Goal: Information Seeking & Learning: Check status

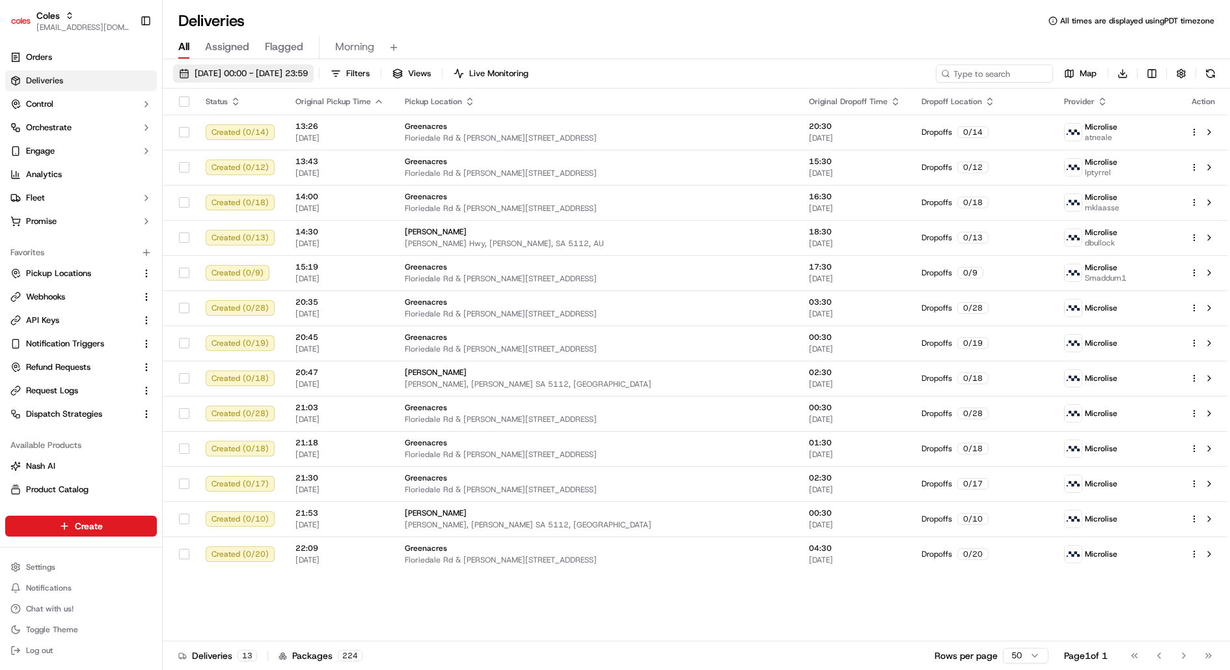
click at [265, 75] on span "18/09/2025 00:00 - 18/09/2025 23:59" at bounding box center [251, 74] width 113 height 12
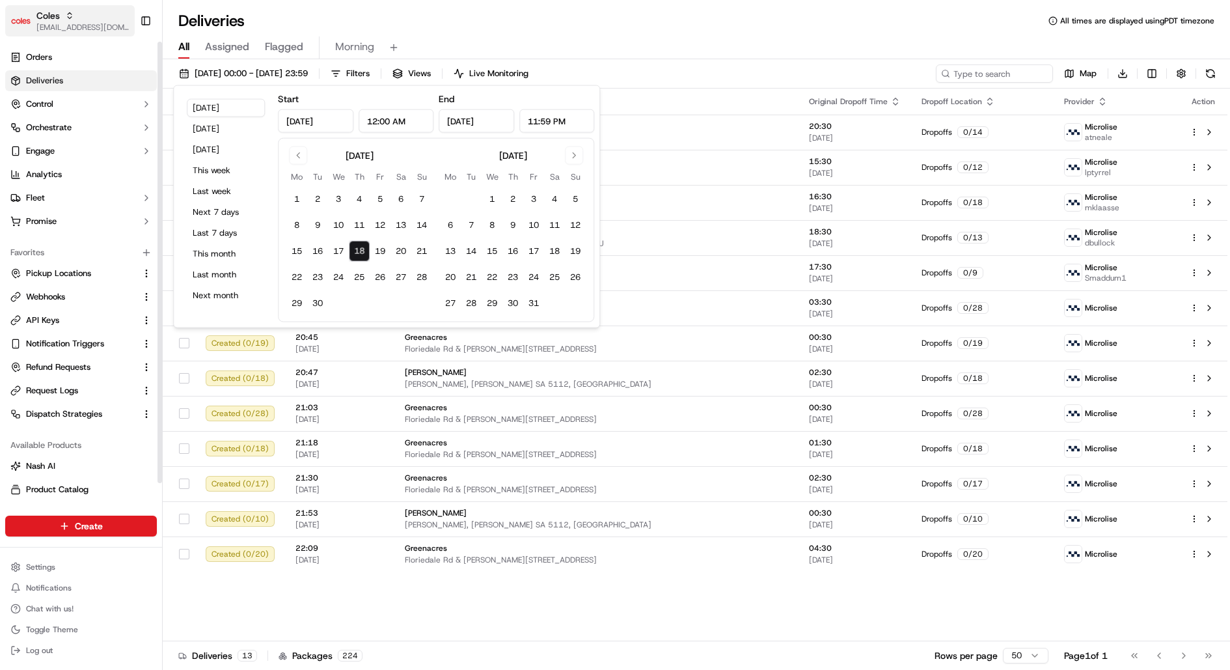
click at [93, 25] on span "[EMAIL_ADDRESS][DOMAIN_NAME]" at bounding box center [82, 27] width 93 height 10
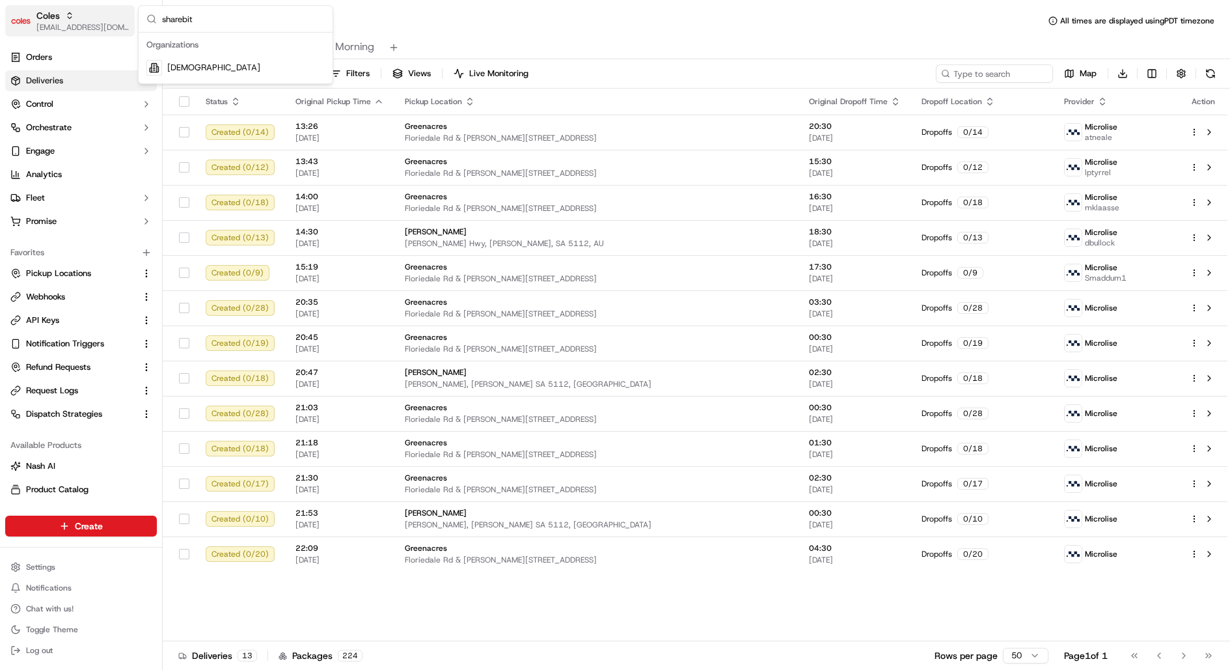
type input "sharebite"
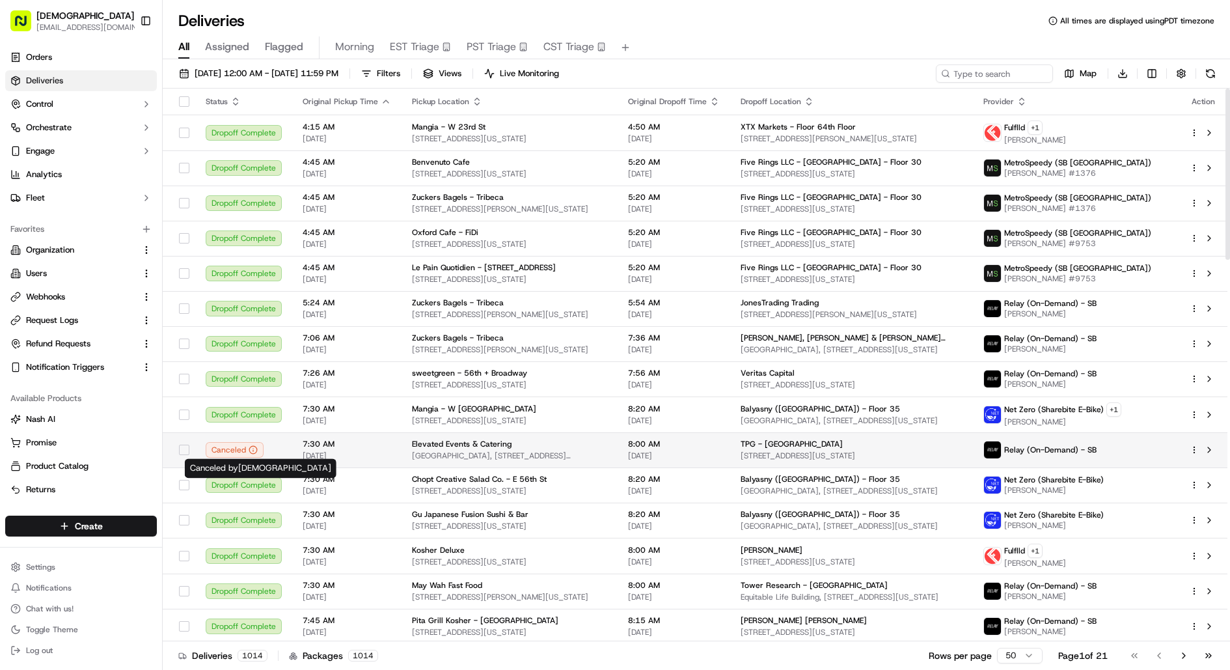
click at [303, 450] on span "09/18/2025" at bounding box center [347, 455] width 88 height 10
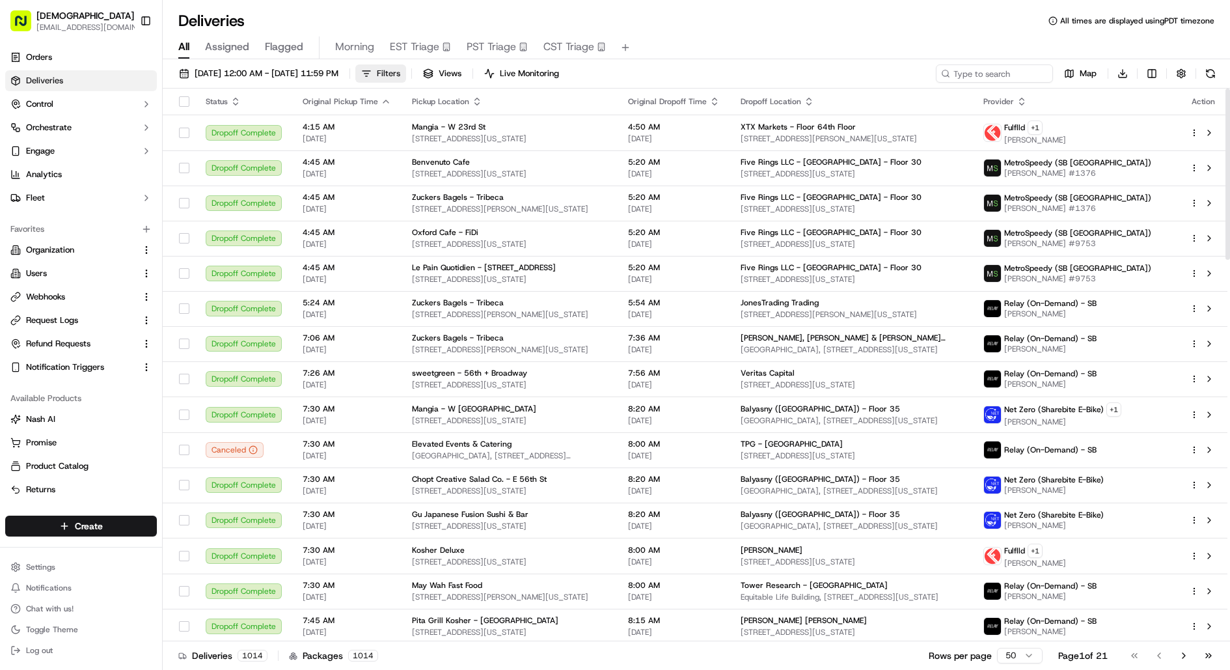
click at [400, 74] on span "Filters" at bounding box center [388, 74] width 23 height 12
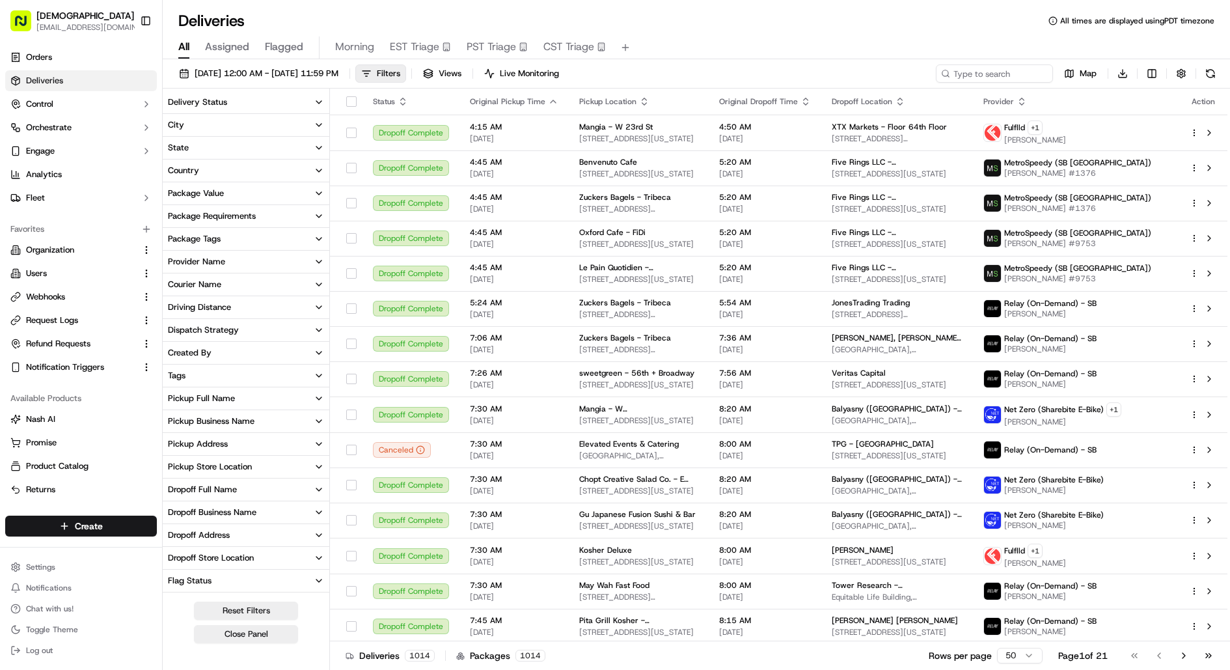
click at [249, 103] on button "Delivery Status" at bounding box center [246, 102] width 167 height 22
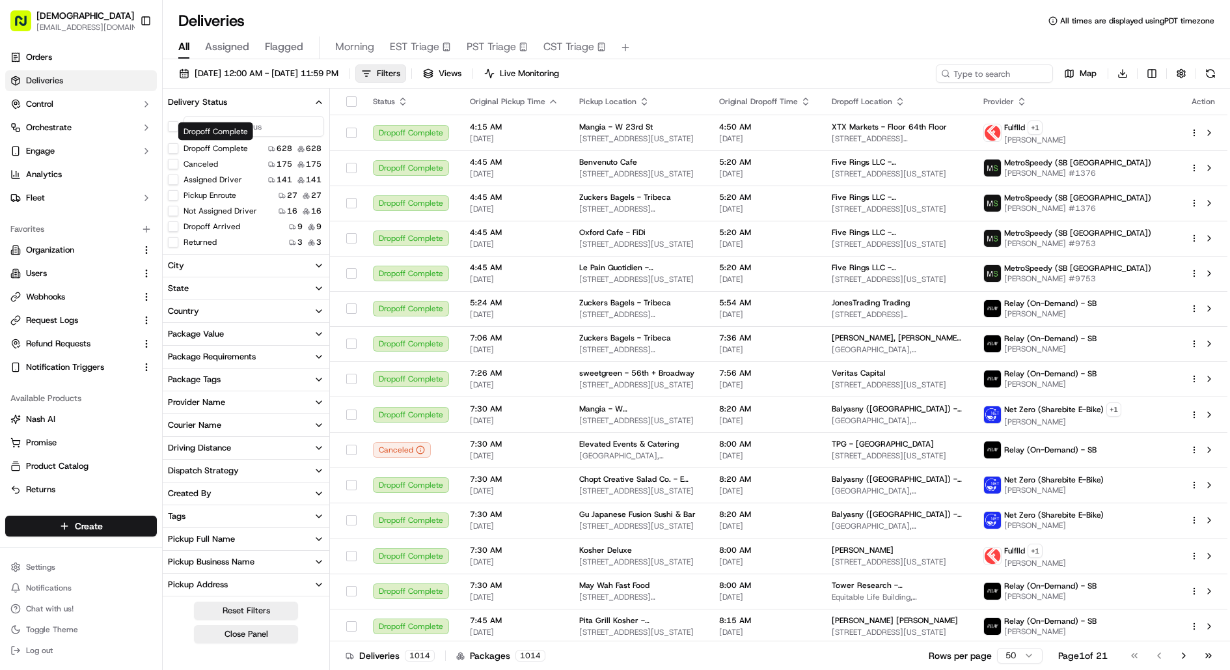
click at [243, 124] on div "Dropoff Complete Dropoff Complete" at bounding box center [215, 131] width 75 height 18
click at [269, 123] on input at bounding box center [253, 126] width 141 height 21
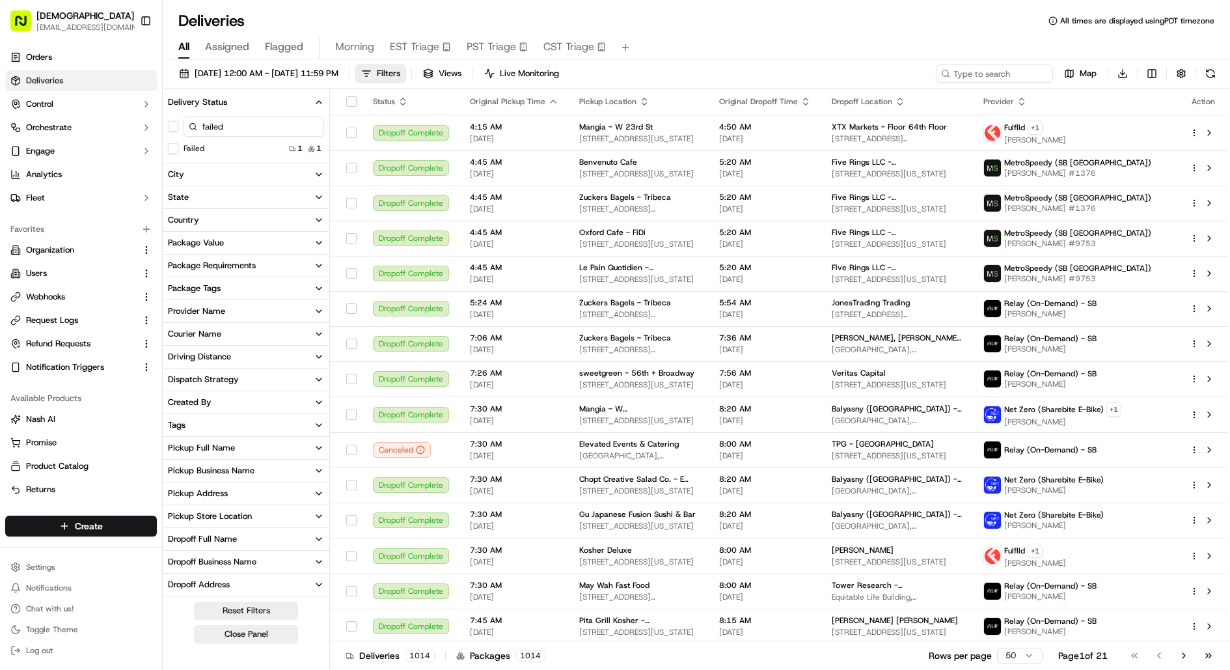
type input "failed"
click at [220, 152] on div "Failed 1 1" at bounding box center [246, 148] width 167 height 13
click at [195, 149] on label "Failed" at bounding box center [193, 148] width 21 height 10
click at [178, 149] on button "Failed" at bounding box center [173, 148] width 10 height 10
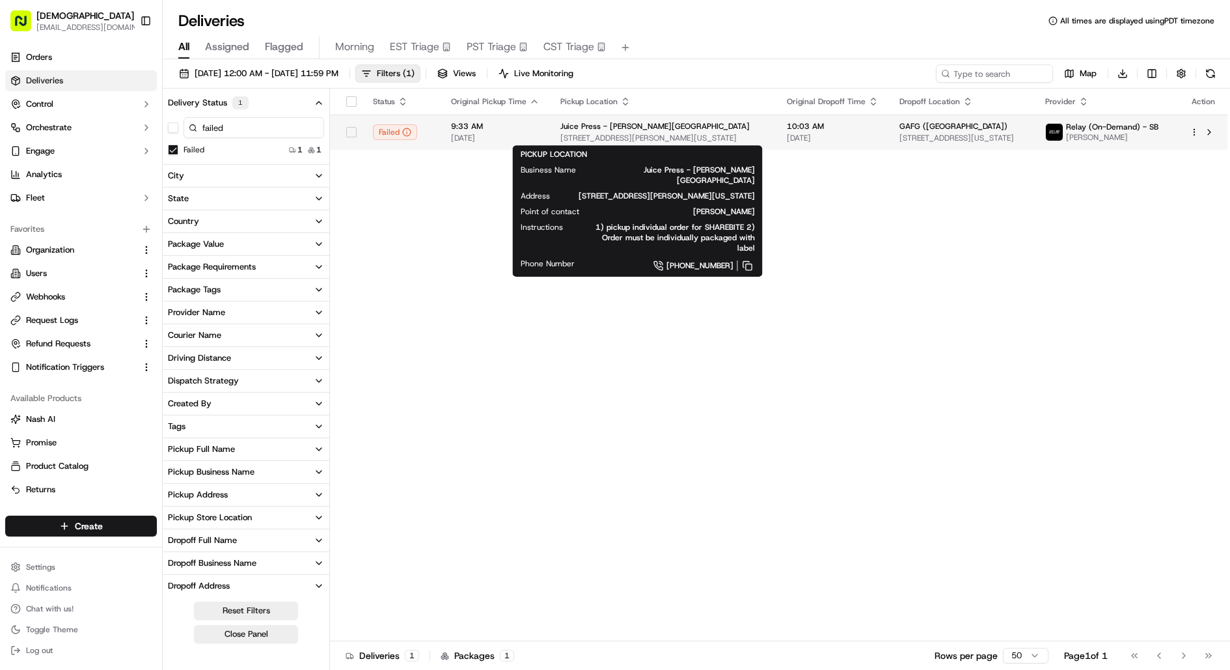
click at [562, 131] on div "Juice Press - Murray St 83 Murray St, New York, NY 10007, USA" at bounding box center [663, 132] width 206 height 22
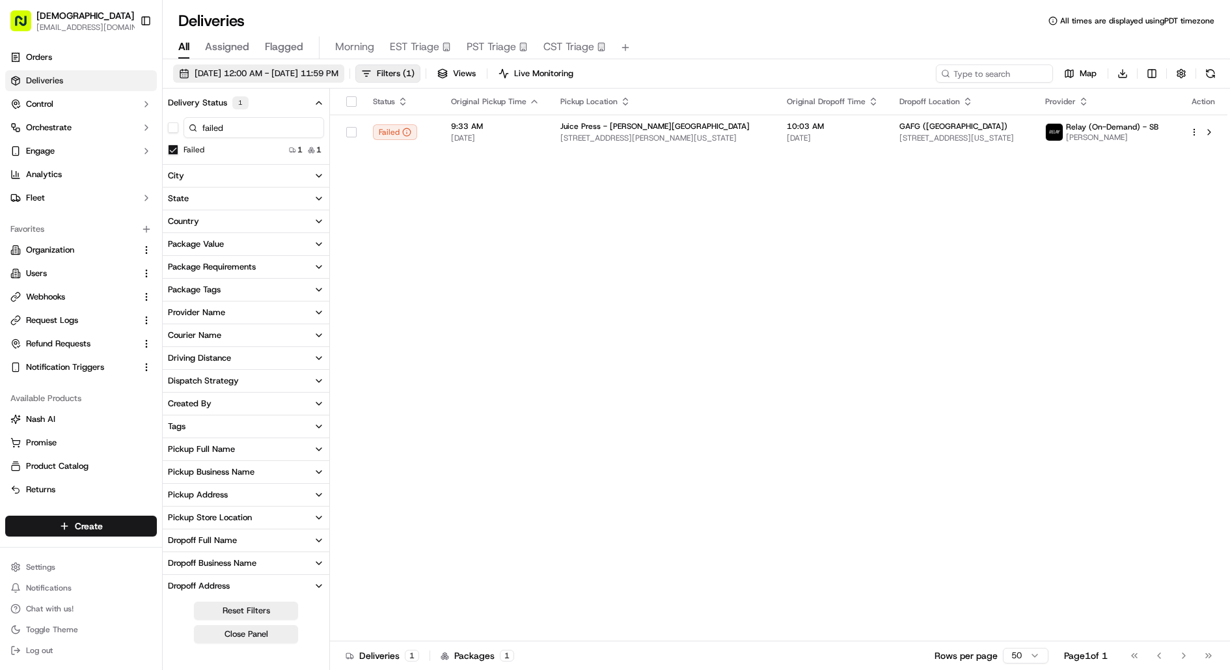
click at [327, 74] on span "09/18/2025 12:00 AM - 09/18/2025 11:59 PM" at bounding box center [267, 74] width 144 height 12
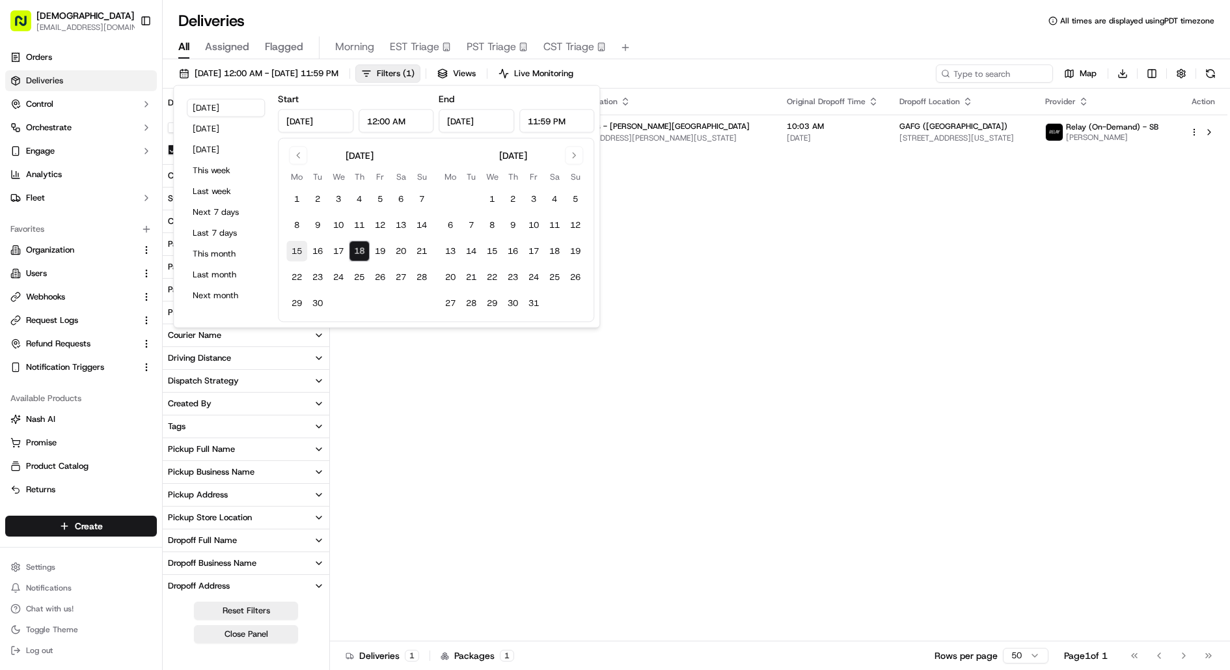
click at [298, 251] on button "15" at bounding box center [296, 251] width 21 height 21
type input "Sep 15, 2025"
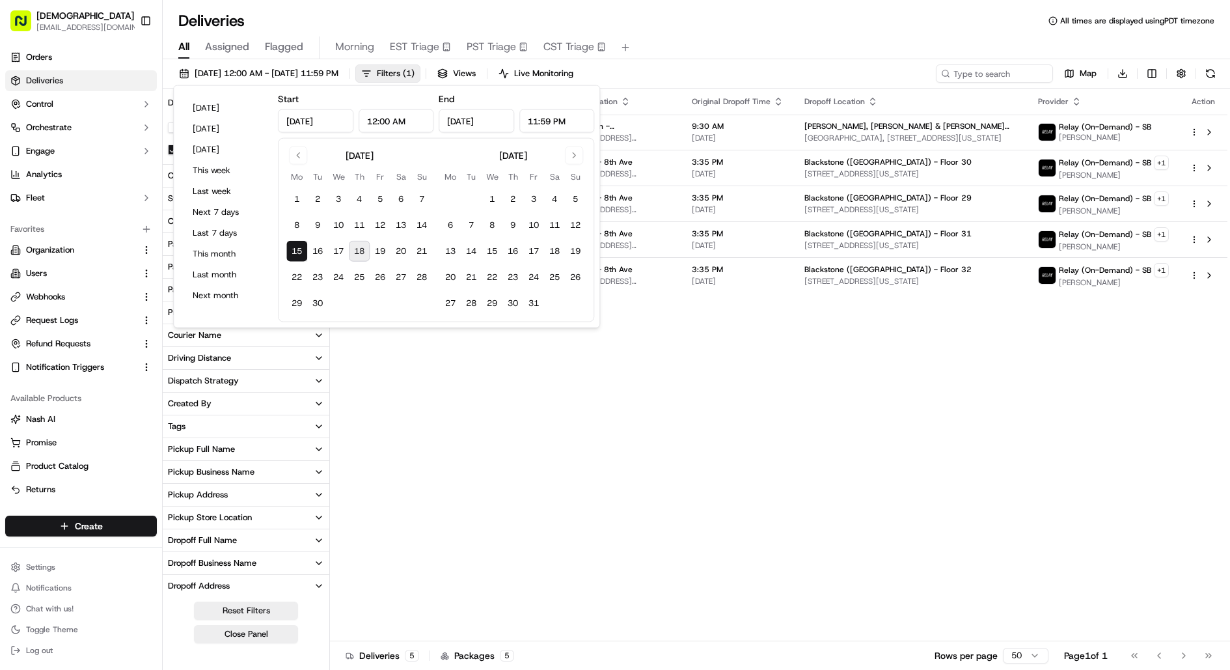
click at [362, 251] on button "18" at bounding box center [359, 251] width 21 height 21
type input "Sep 18, 2025"
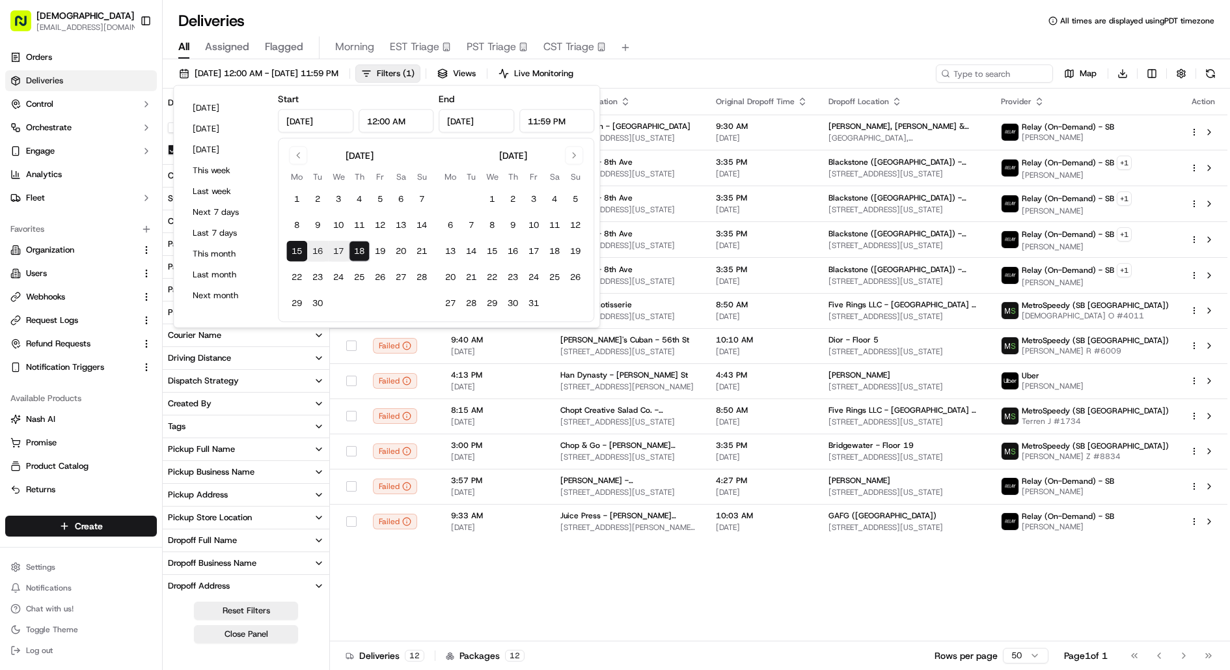
click at [694, 48] on div "All Assigned Flagged Morning EST Triage PST Triage CST Triage" at bounding box center [696, 47] width 1067 height 23
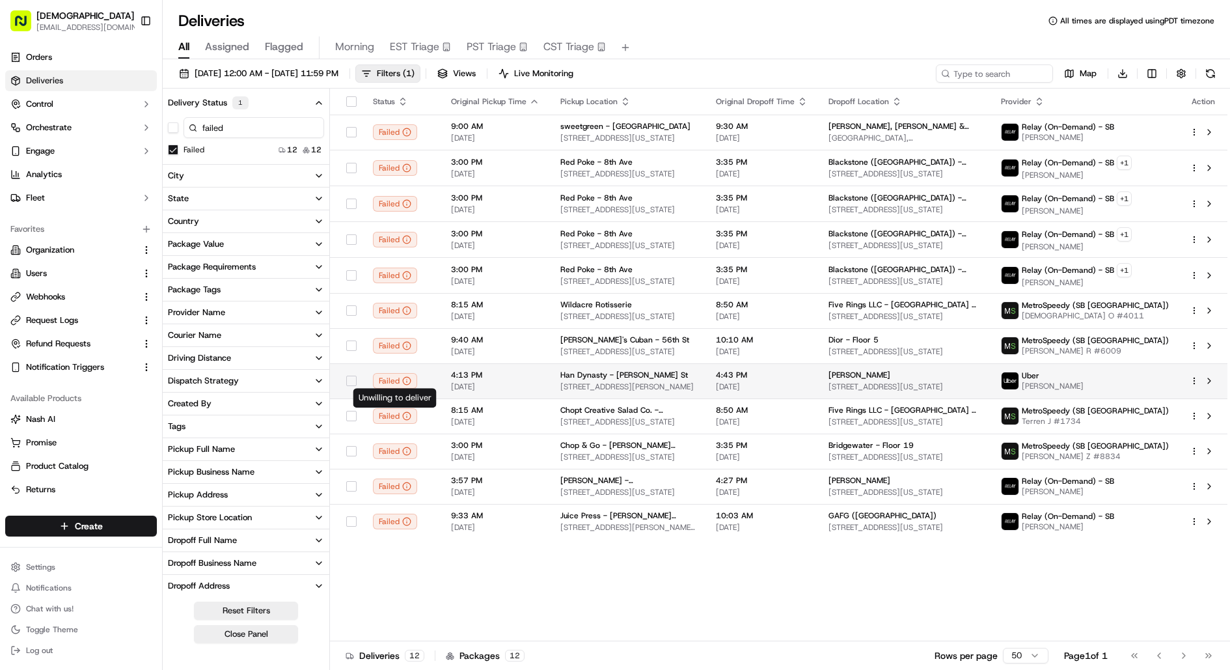
click at [495, 381] on span "09/16/2025" at bounding box center [495, 386] width 88 height 10
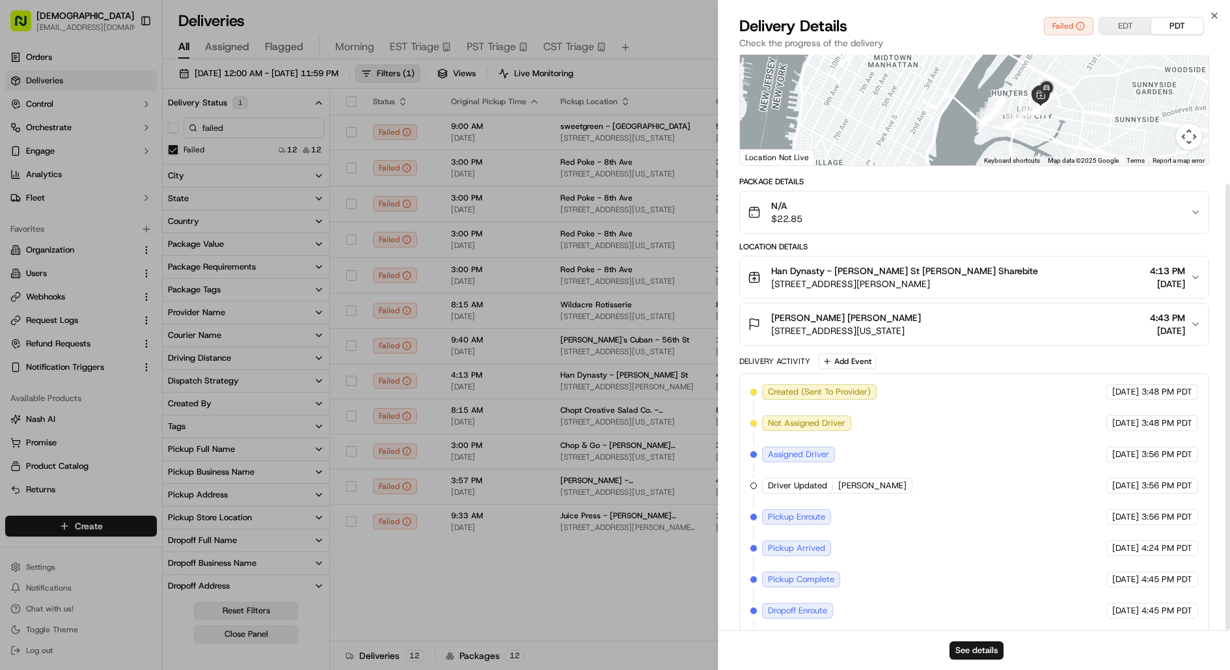
scroll to position [166, 0]
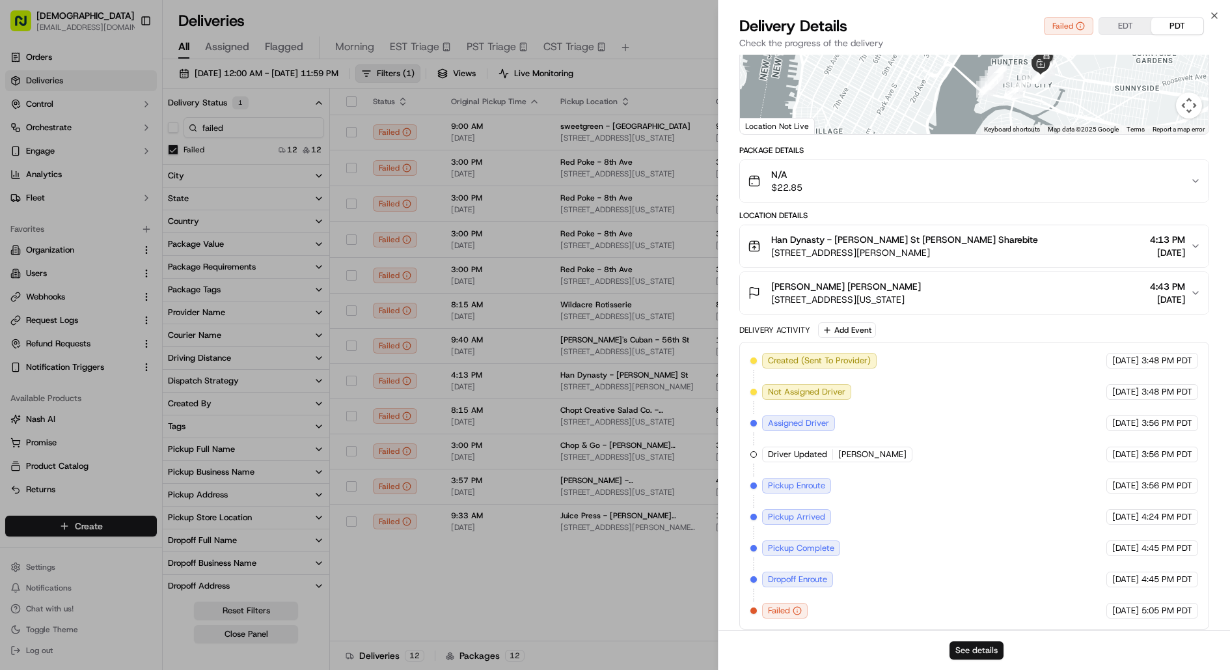
click at [955, 642] on button "See details" at bounding box center [976, 650] width 54 height 18
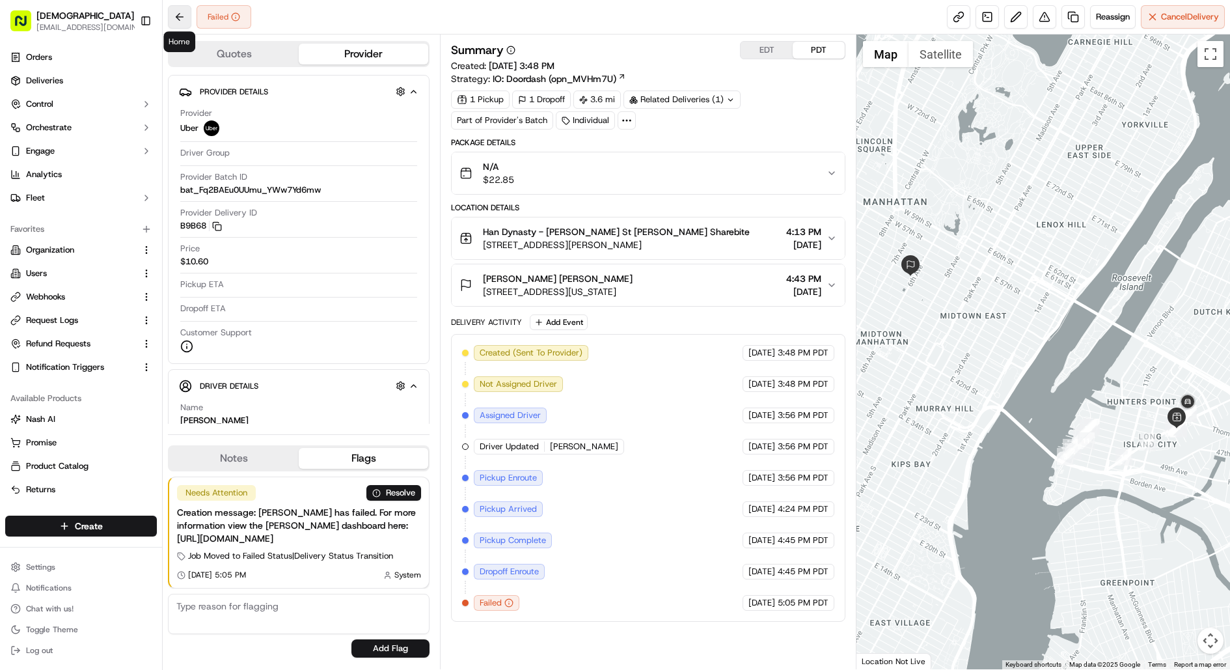
click at [178, 12] on button at bounding box center [179, 16] width 23 height 23
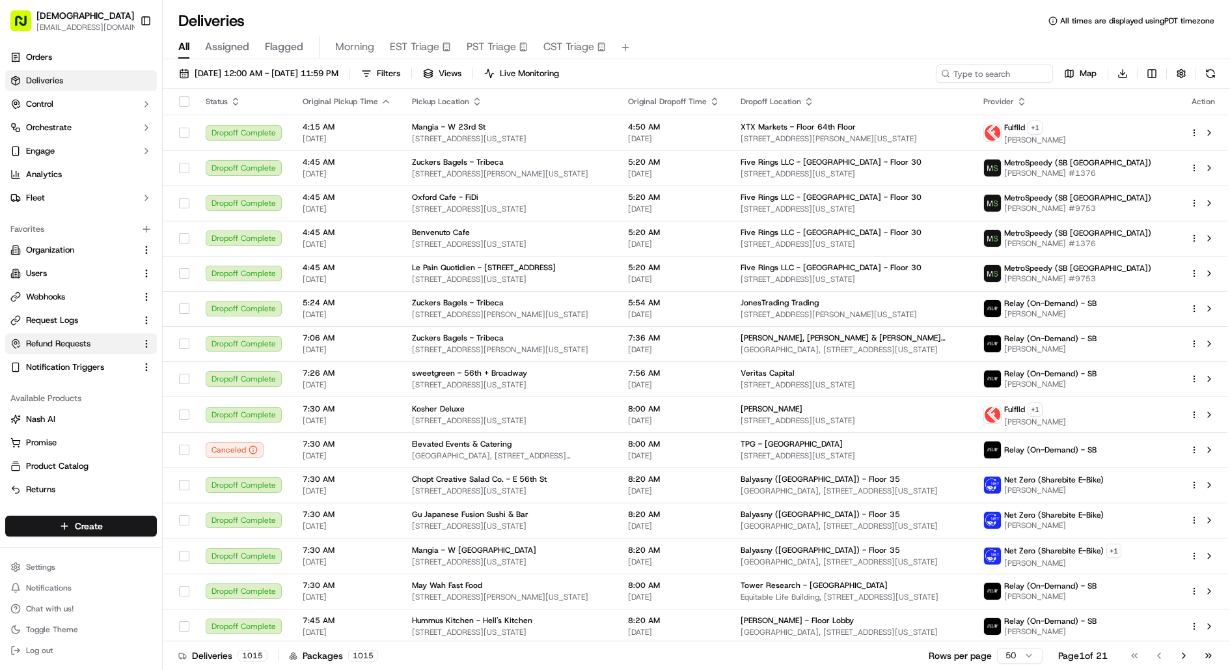
click at [87, 343] on span "Refund Requests" at bounding box center [58, 344] width 64 height 12
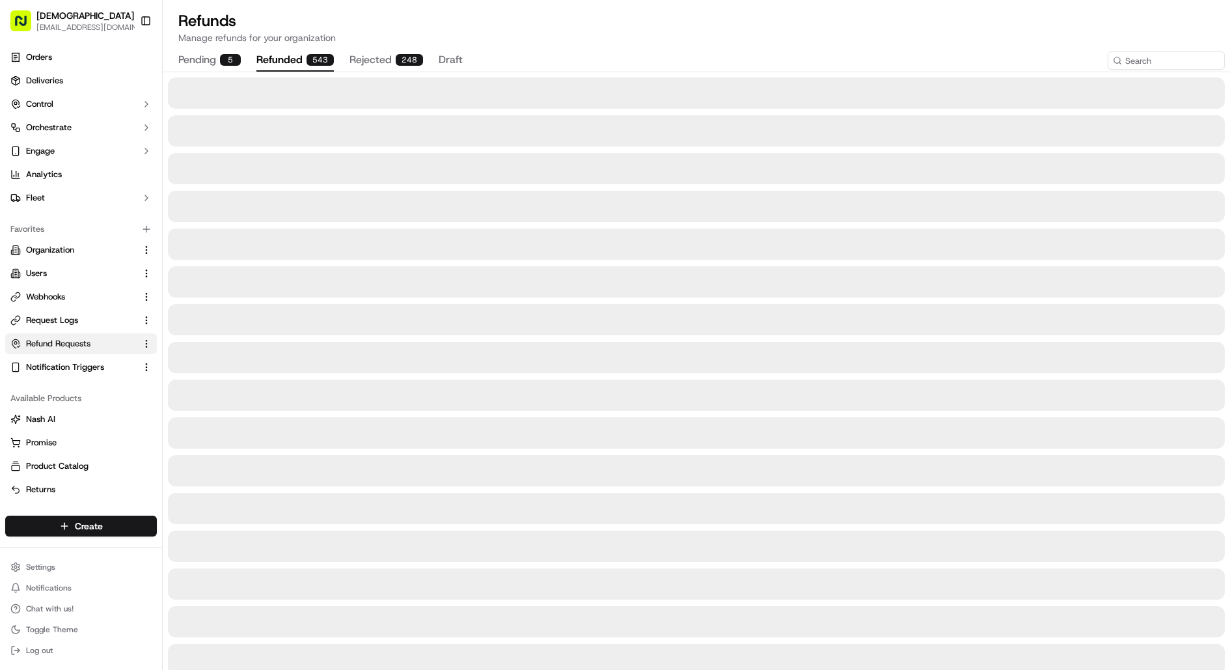
click at [308, 56] on div "543" at bounding box center [319, 60] width 27 height 12
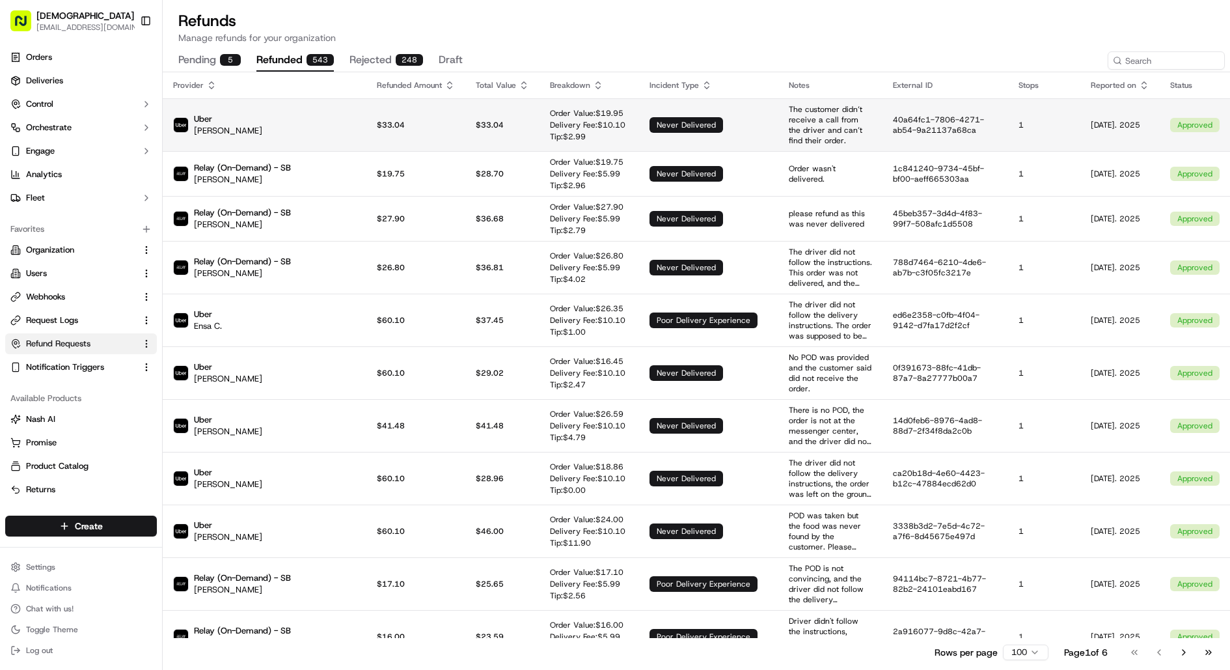
click at [550, 120] on p "Delivery Fee: $ 10.10" at bounding box center [587, 125] width 75 height 10
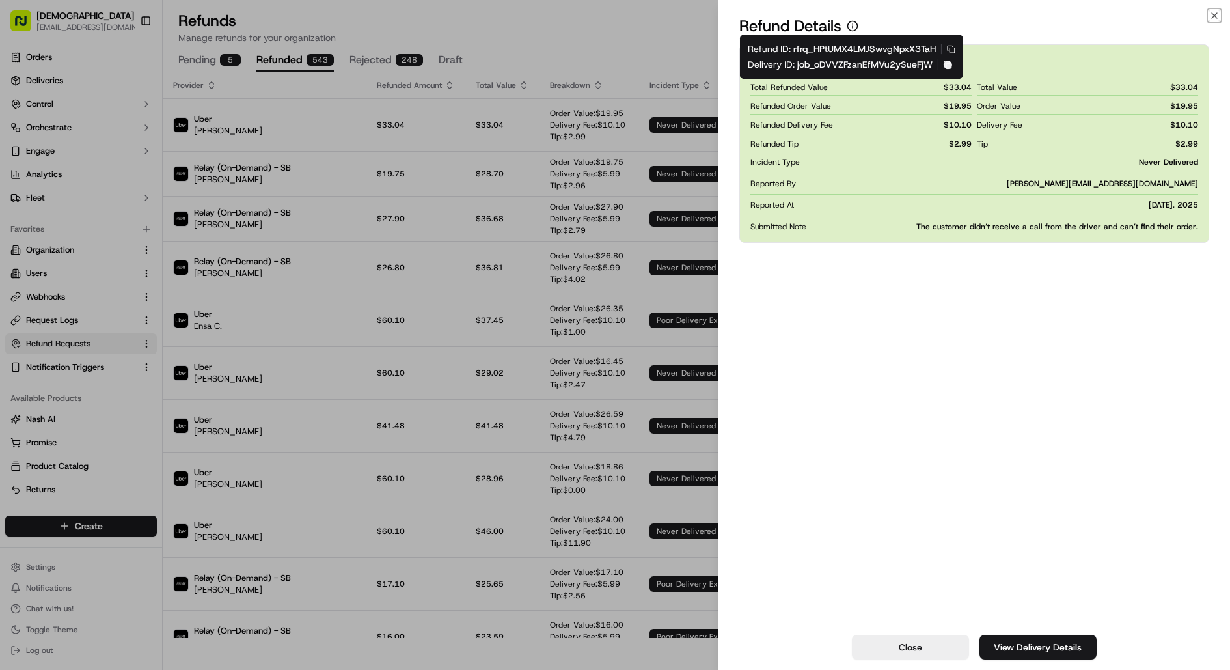
click at [949, 63] on icon "button" at bounding box center [948, 65] width 8 height 8
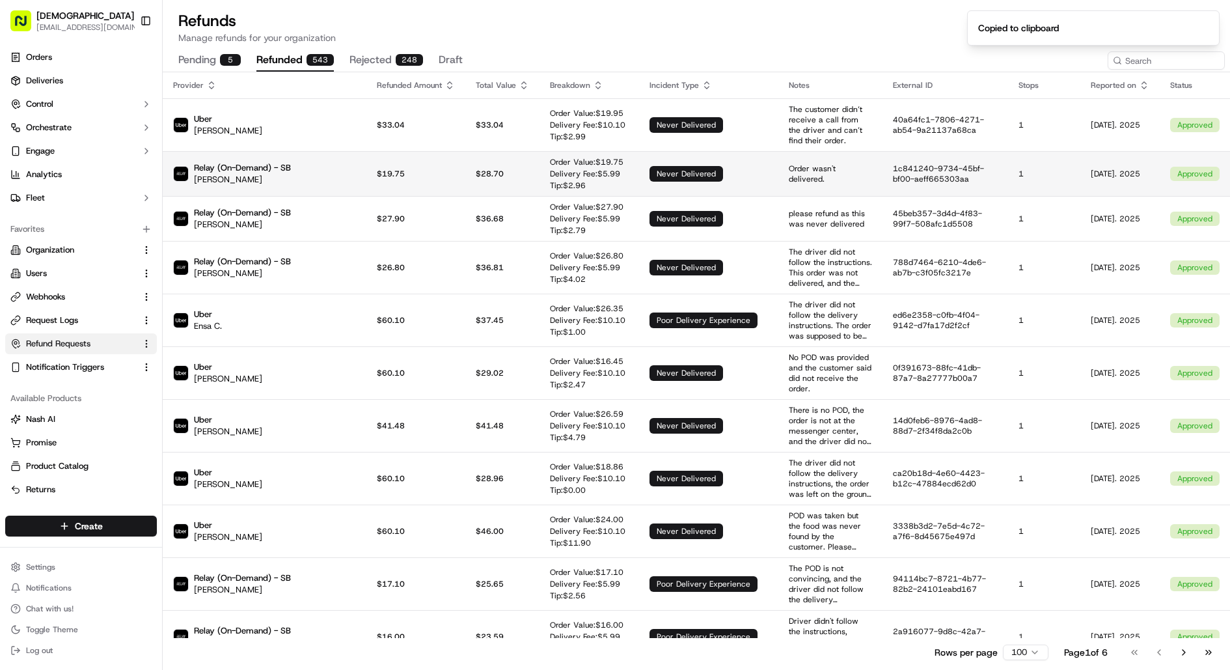
click at [640, 158] on td "never delivered" at bounding box center [708, 173] width 139 height 45
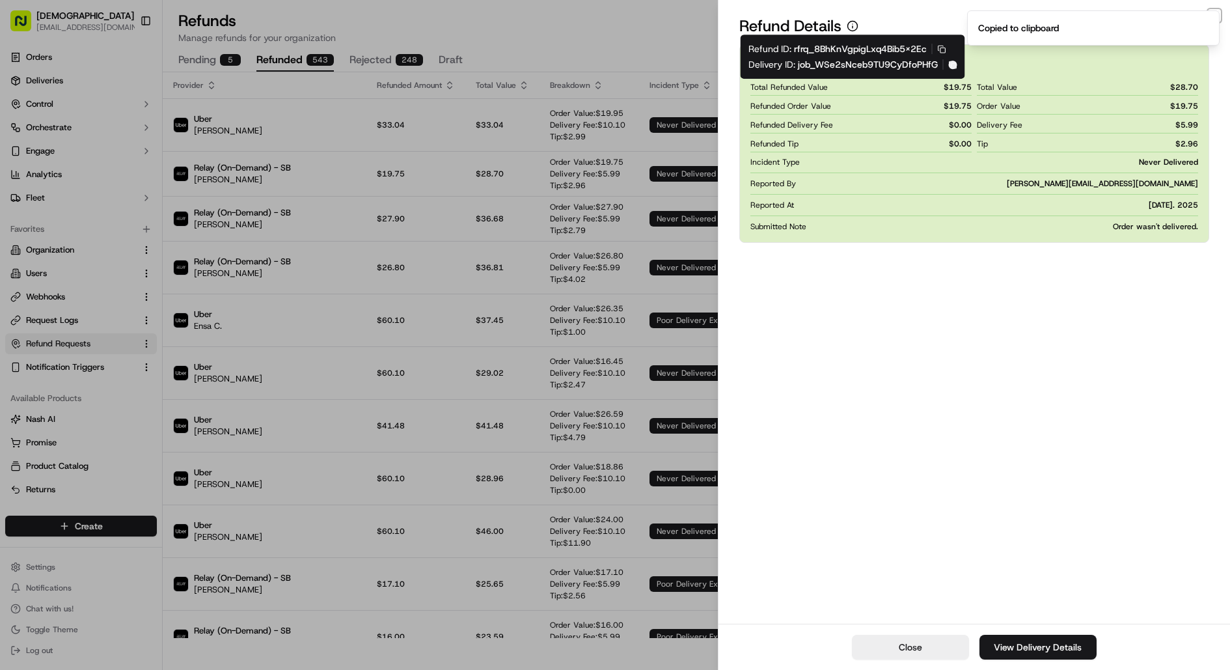
click at [949, 63] on icon "button" at bounding box center [953, 65] width 8 height 8
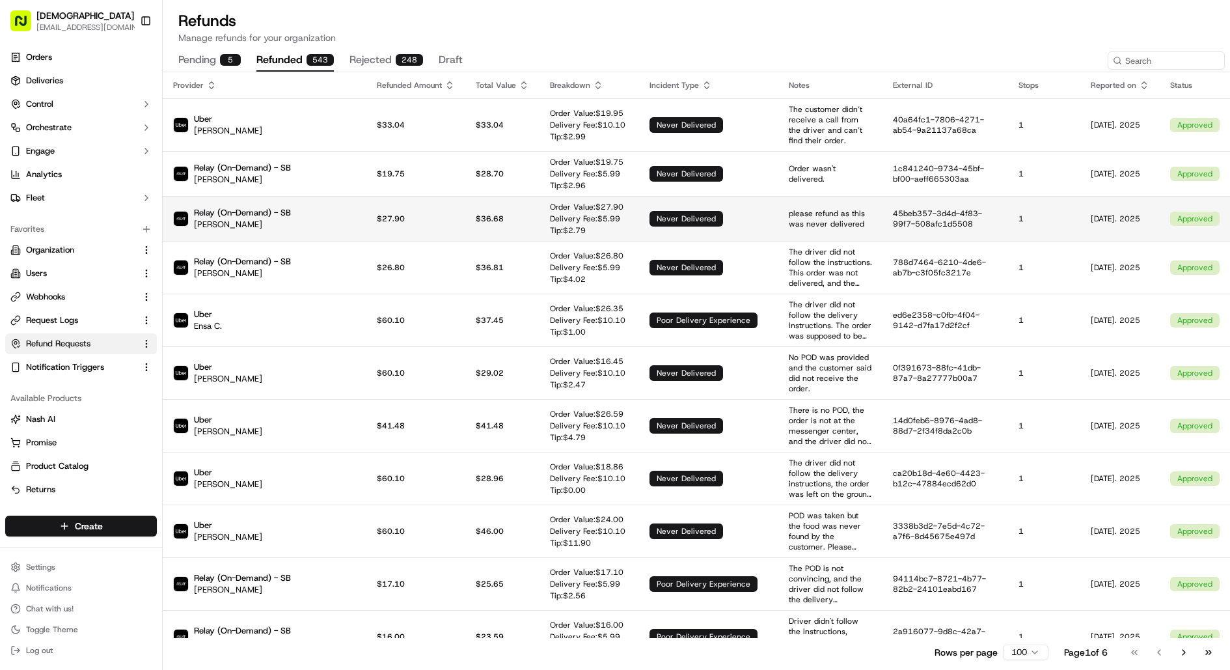
click at [639, 214] on td "never delivered" at bounding box center [708, 218] width 139 height 45
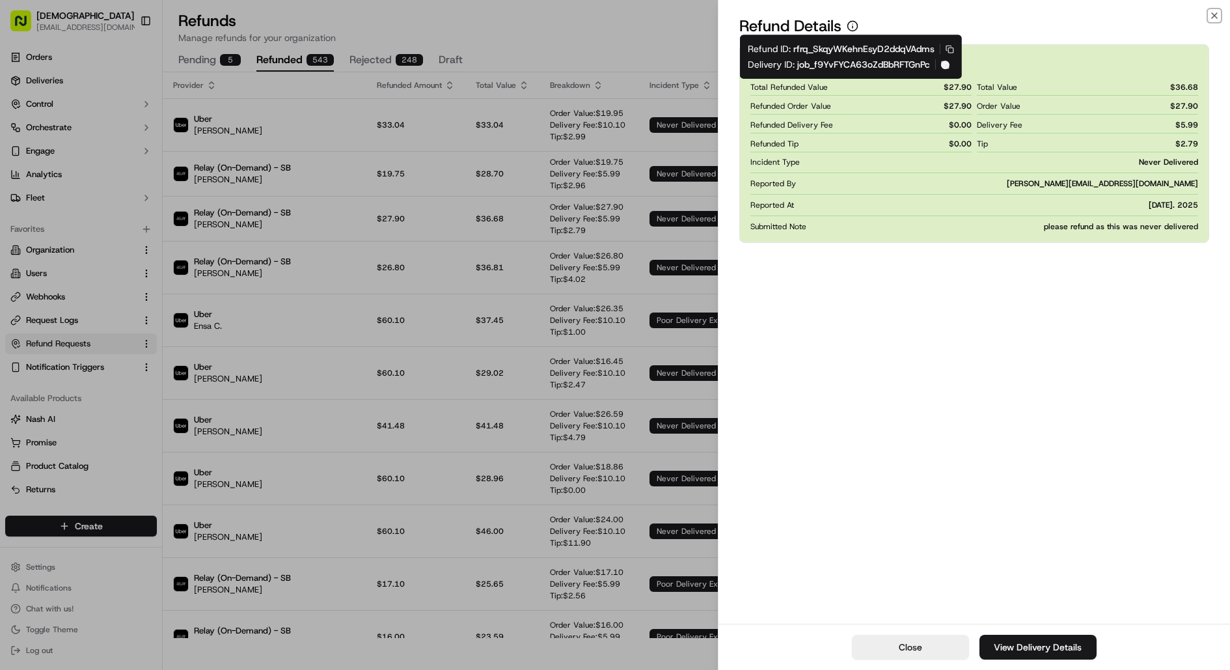
click at [949, 68] on rect "button" at bounding box center [946, 65] width 5 height 5
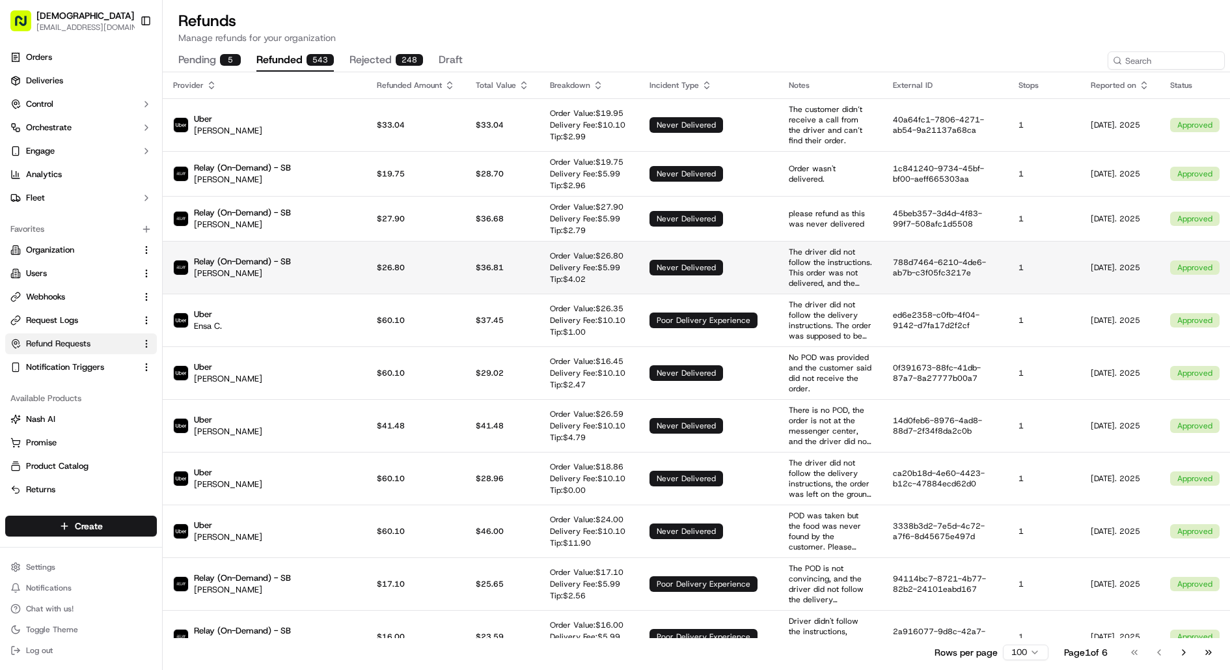
click at [653, 252] on td "never delivered" at bounding box center [708, 267] width 139 height 53
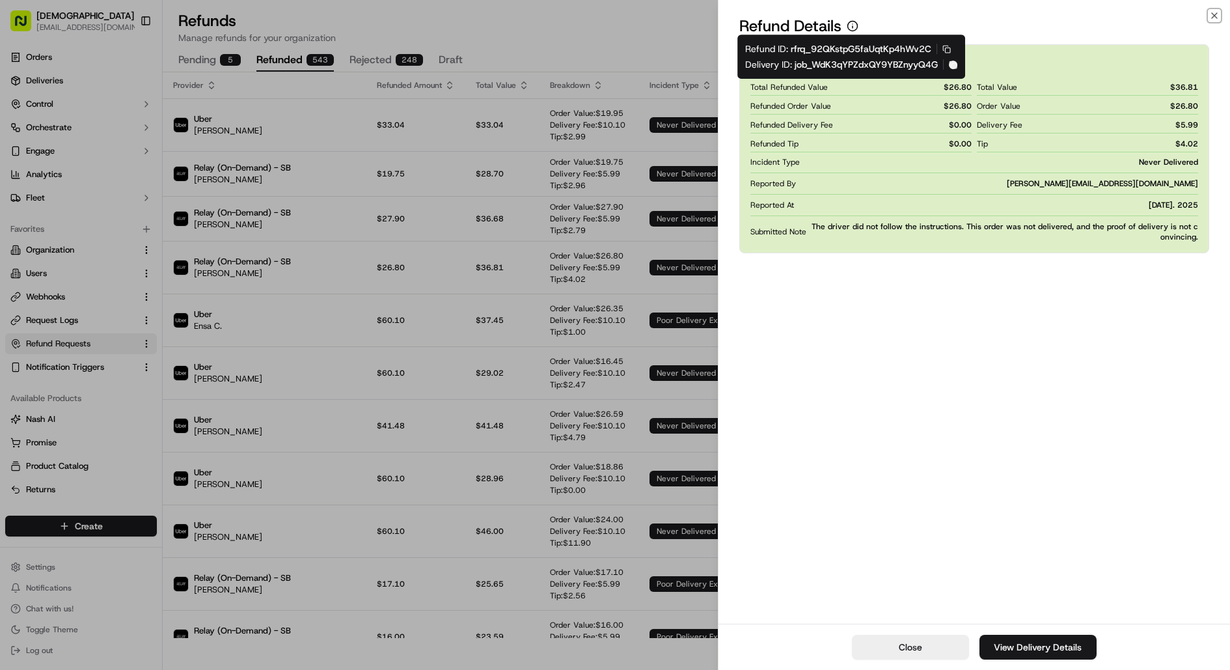
click at [955, 66] on icon "button" at bounding box center [953, 65] width 8 height 8
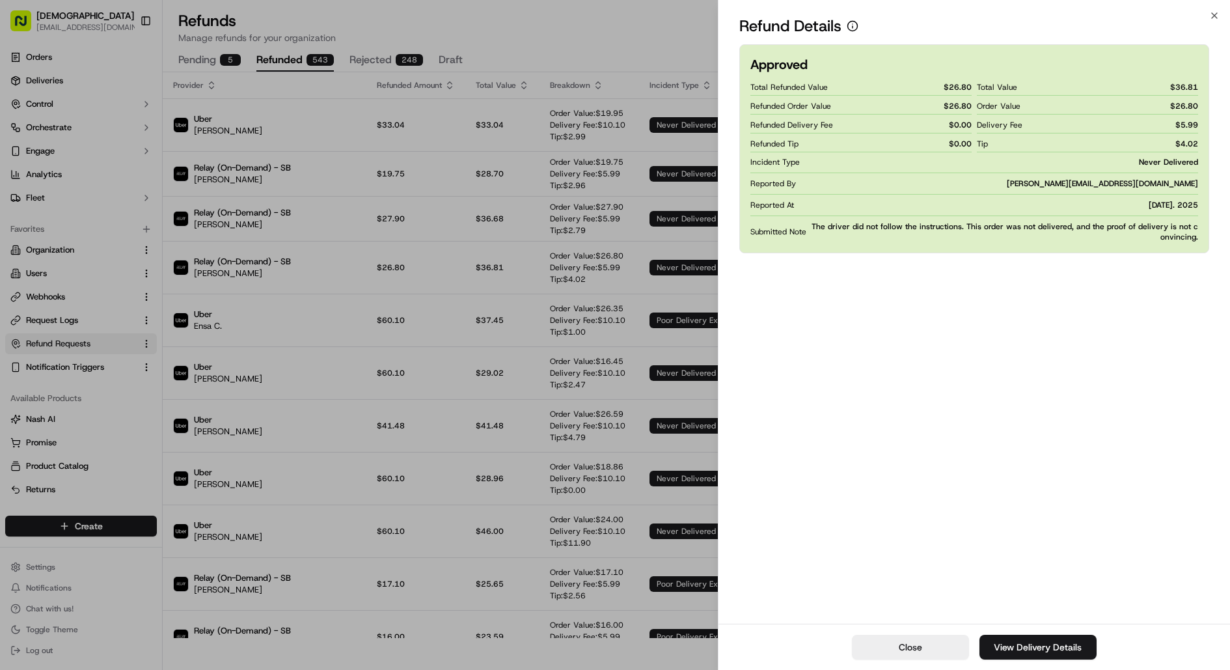
click at [733, 221] on div "Approved Total Refunded Value $ 26.80 Refunded Order Value $ 26.80 Refunded Del…" at bounding box center [974, 333] width 512 height 582
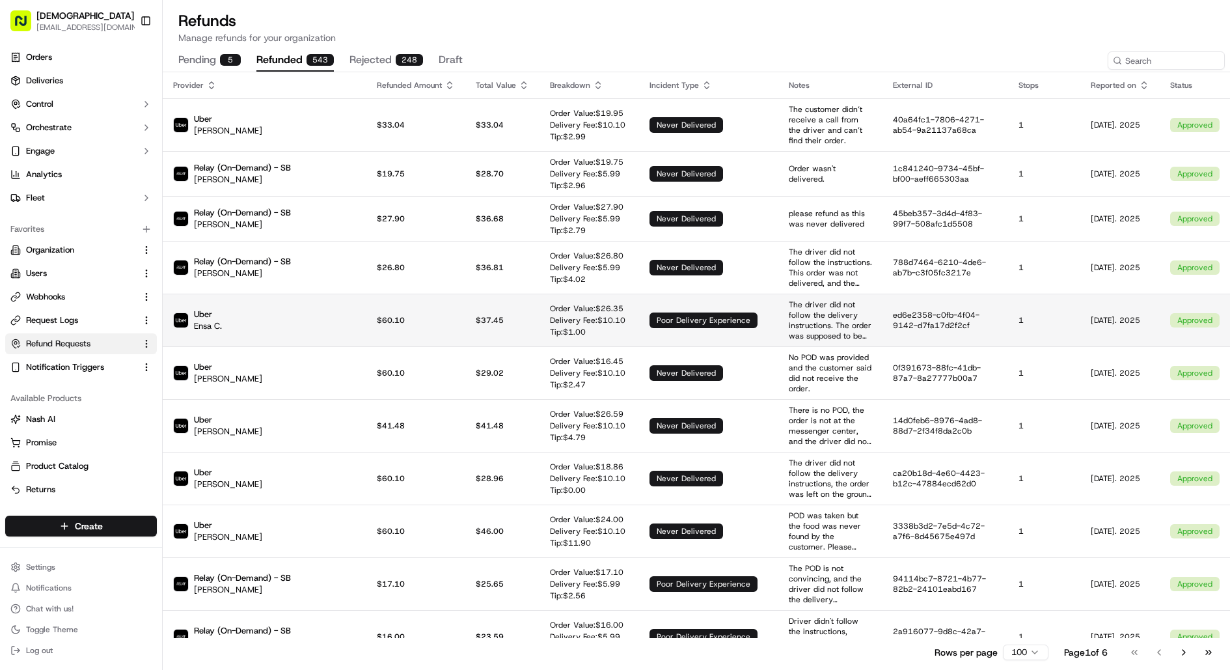
click at [789, 301] on p "The driver did not follow the delivery instructions. The order was supposed to …" at bounding box center [830, 320] width 83 height 42
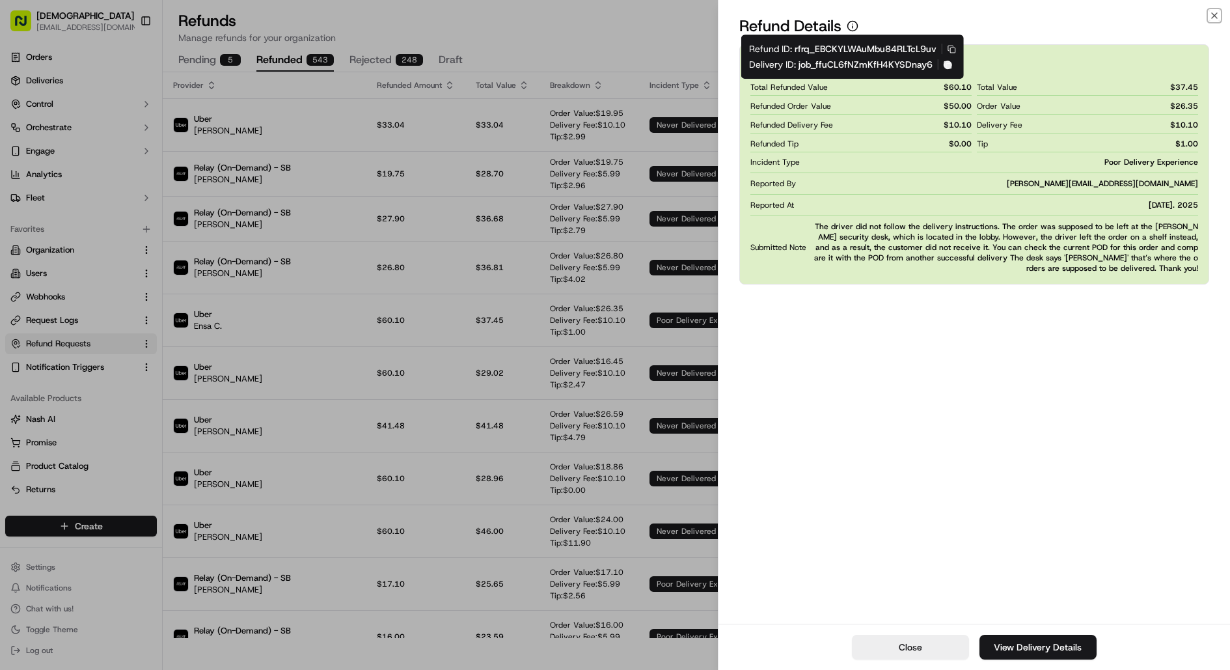
click at [947, 65] on icon "button" at bounding box center [948, 65] width 8 height 8
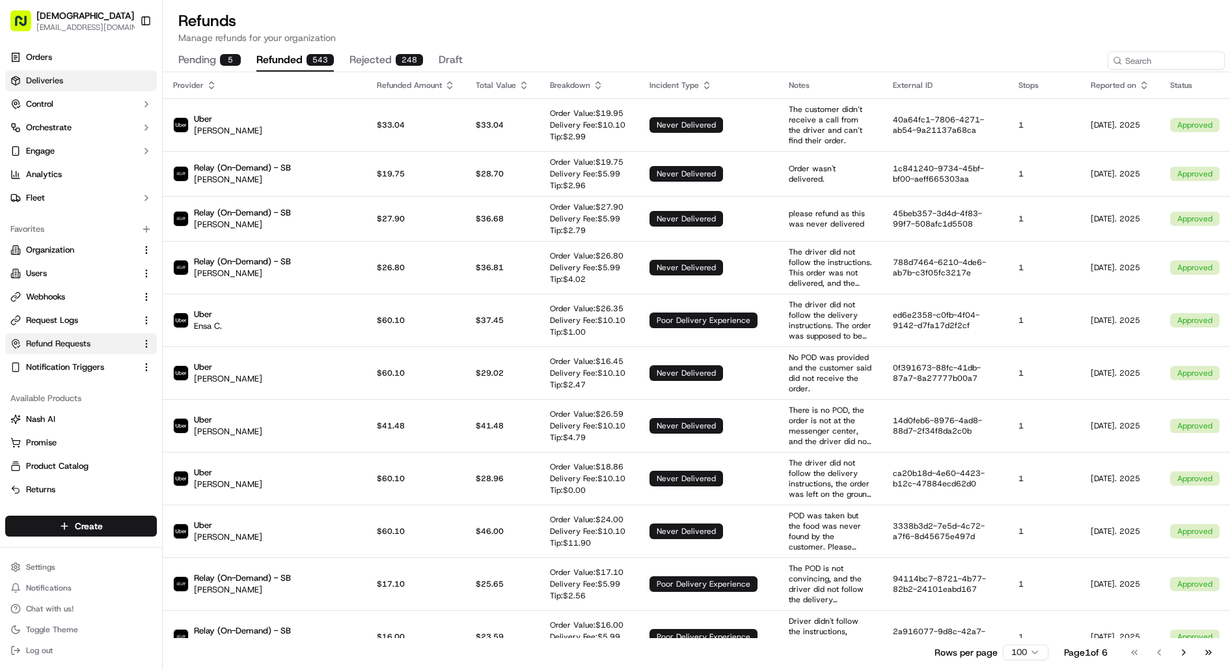
click at [92, 77] on link "Deliveries" at bounding box center [81, 80] width 152 height 21
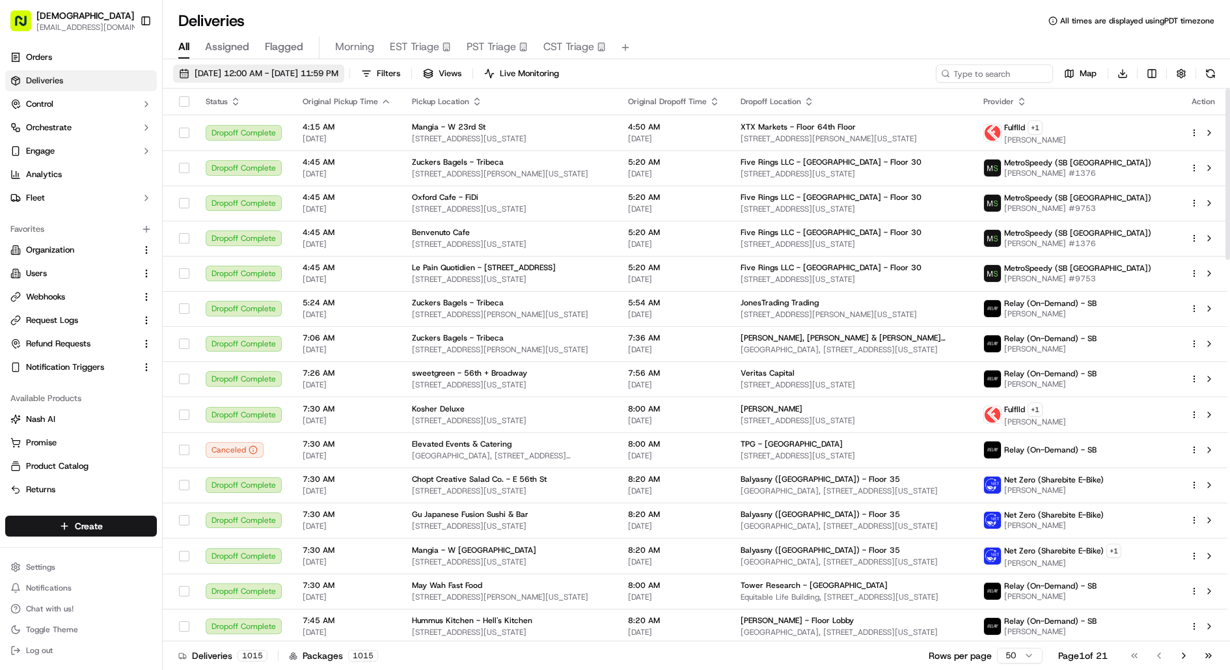
click at [296, 78] on span "09/18/2025 12:00 AM - 09/18/2025 11:59 PM" at bounding box center [267, 74] width 144 height 12
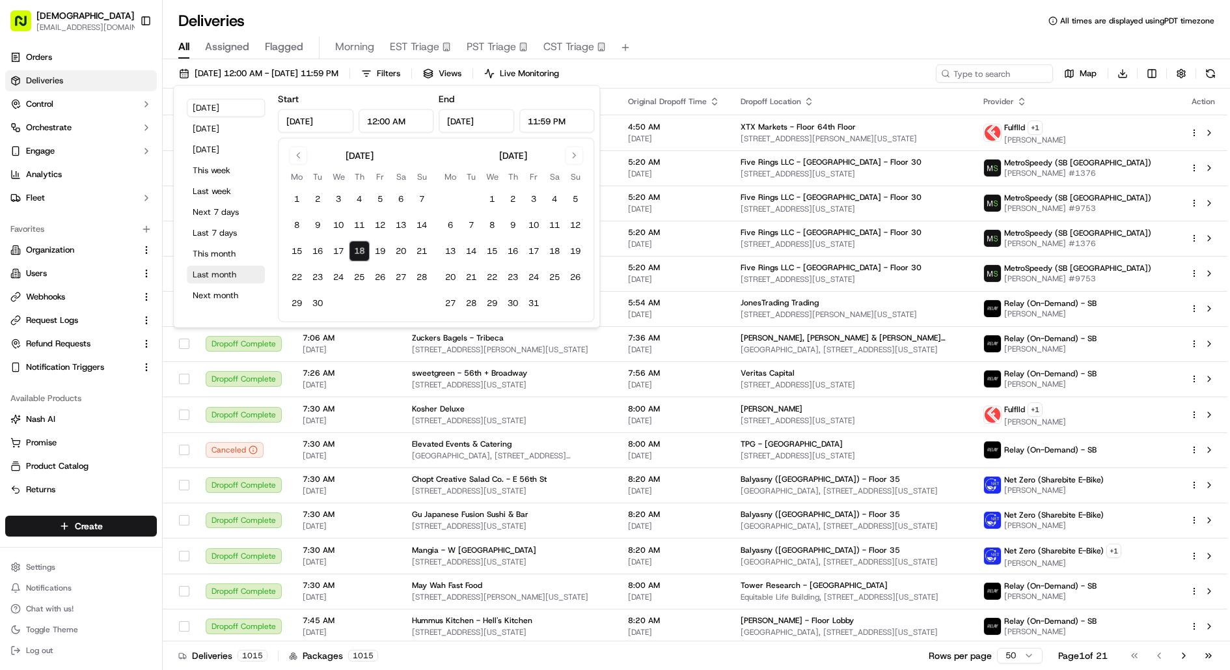
click at [236, 276] on button "Last month" at bounding box center [226, 274] width 78 height 18
type input "Aug 1, 2025"
type input "Aug 31, 2025"
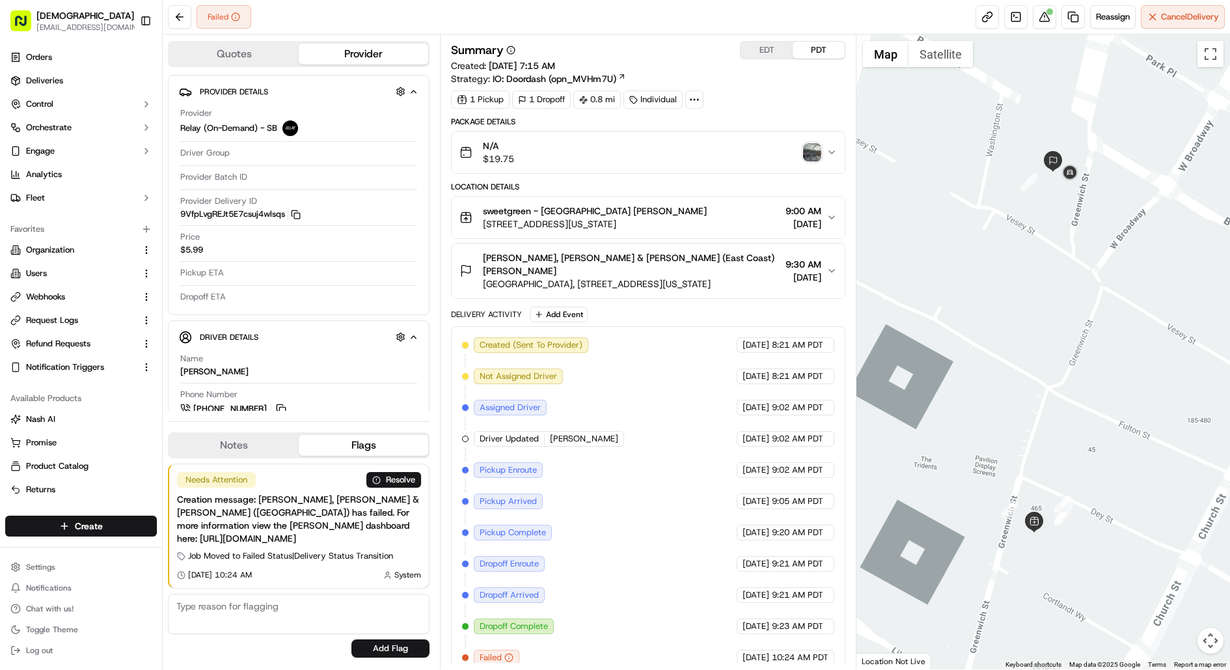
click at [818, 145] on img "button" at bounding box center [812, 152] width 18 height 18
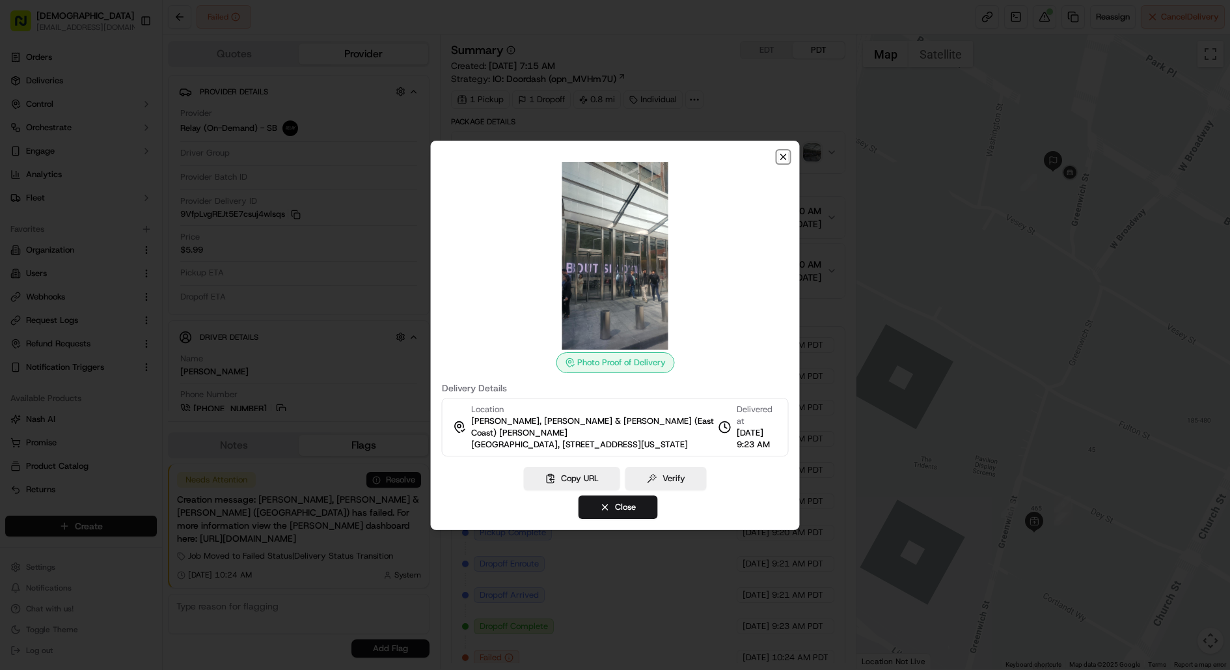
click at [782, 155] on icon "button" at bounding box center [783, 157] width 10 height 10
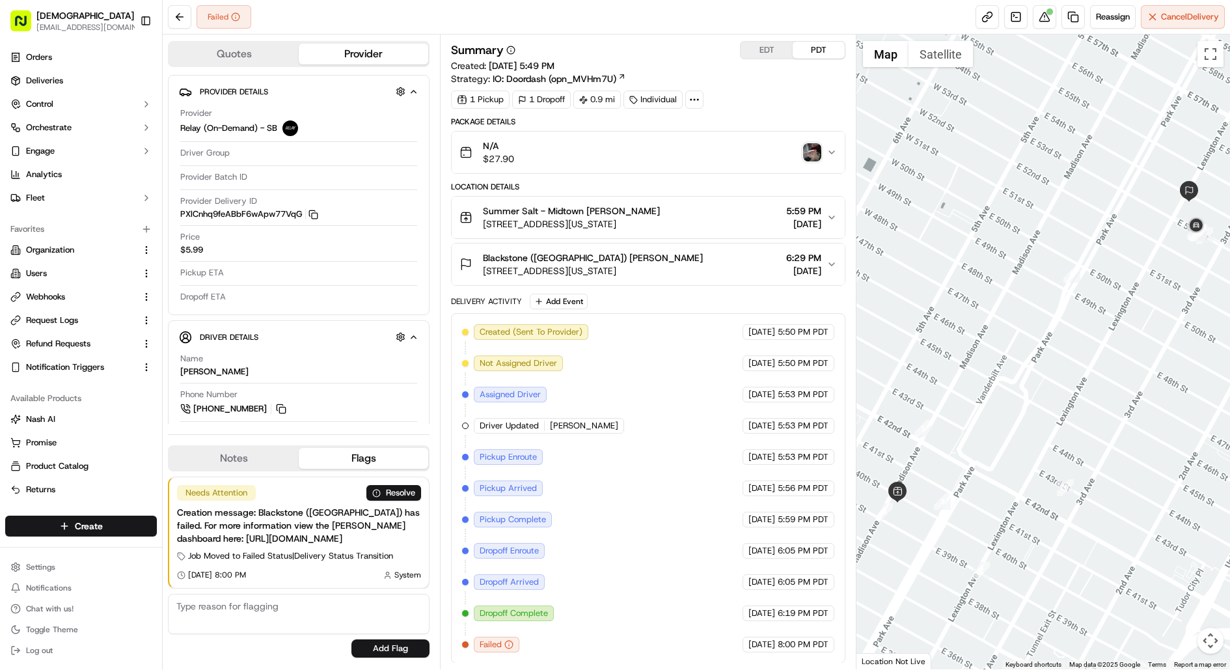
click at [815, 151] on img "button" at bounding box center [812, 152] width 18 height 18
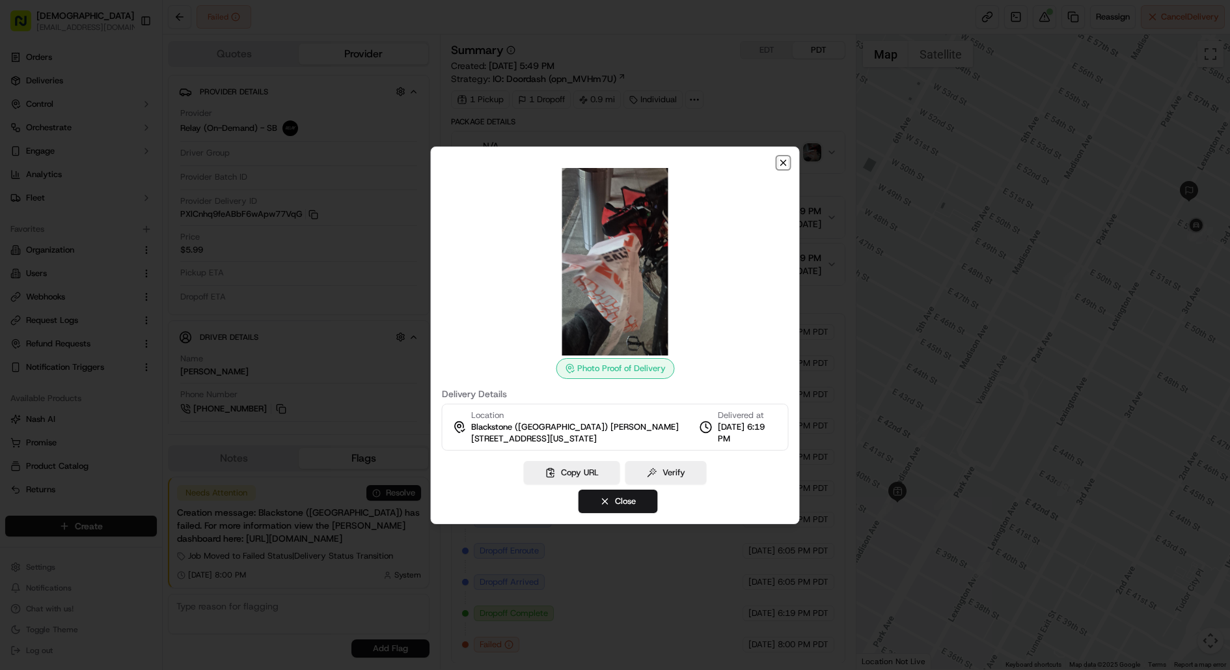
click at [785, 164] on icon "button" at bounding box center [783, 162] width 5 height 5
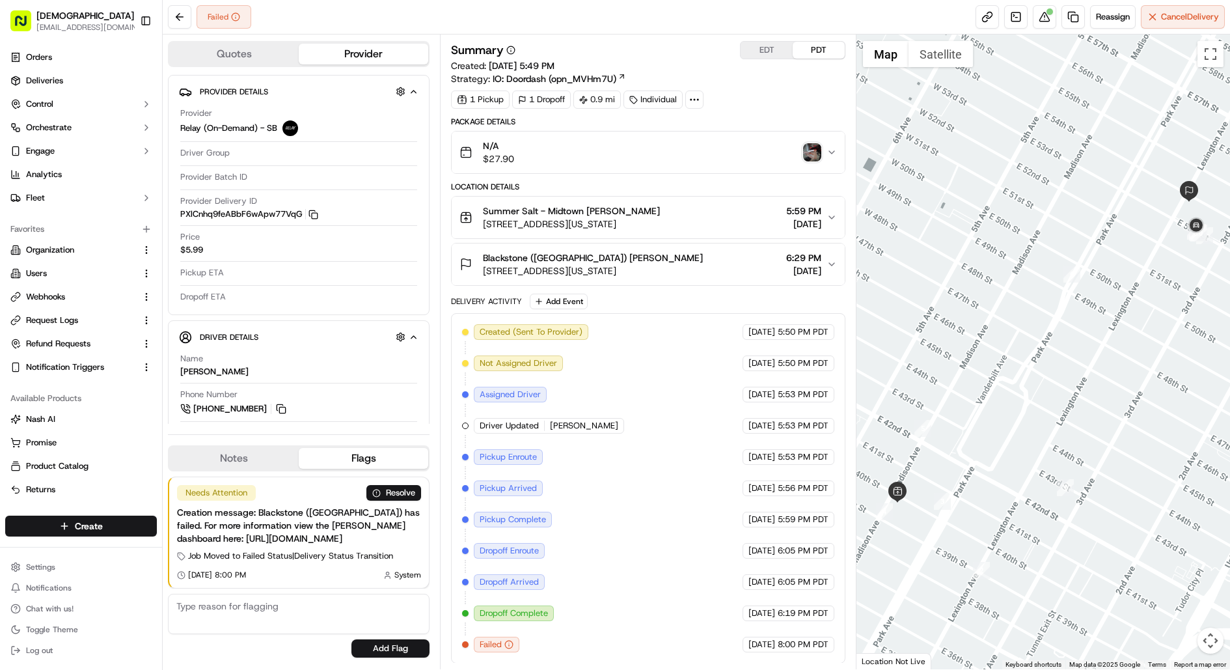
click at [811, 150] on img "button" at bounding box center [812, 152] width 18 height 18
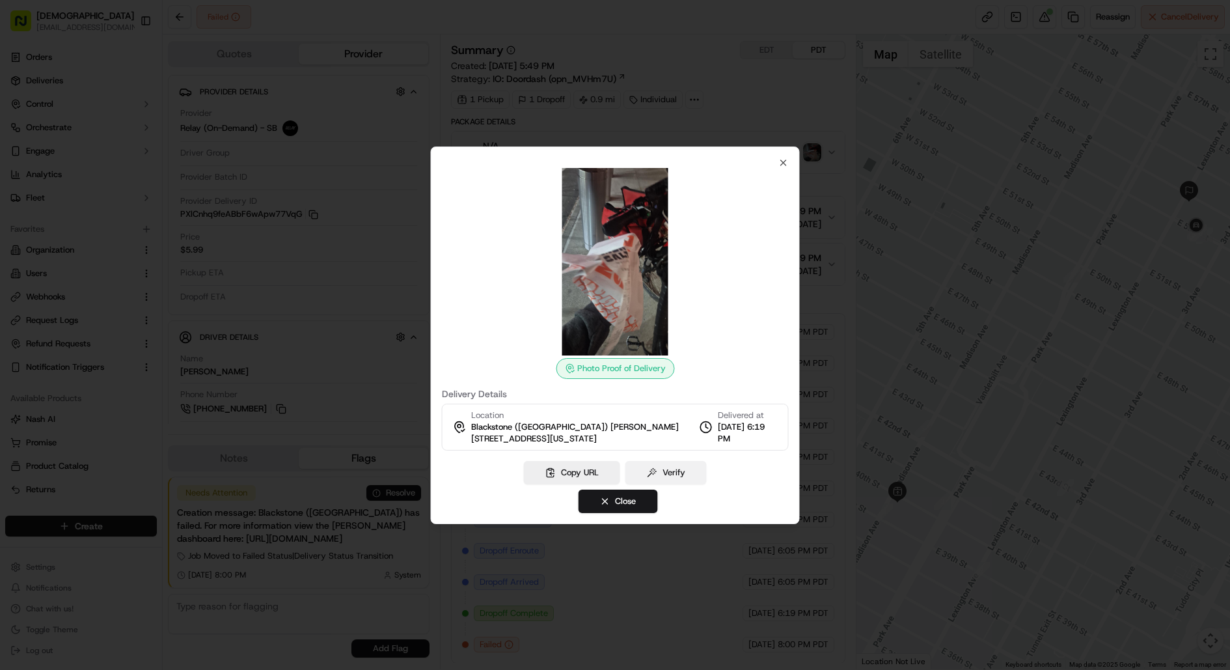
click at [654, 477] on button "Verify" at bounding box center [665, 472] width 81 height 23
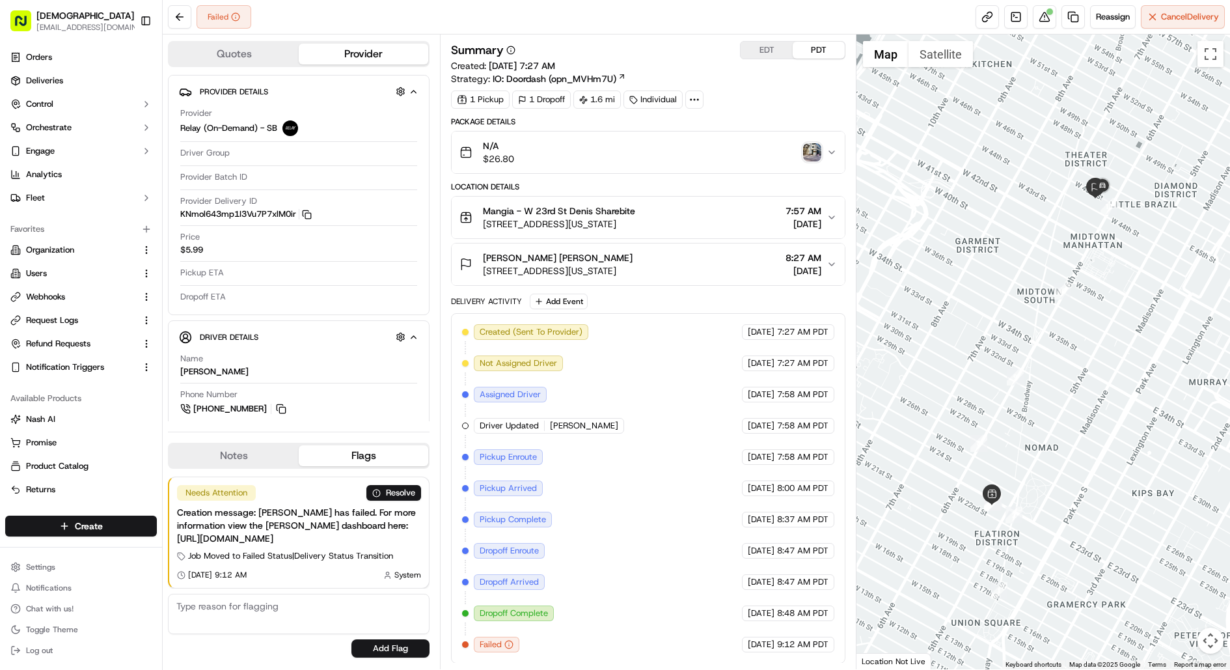
click at [815, 154] on img "button" at bounding box center [812, 152] width 18 height 18
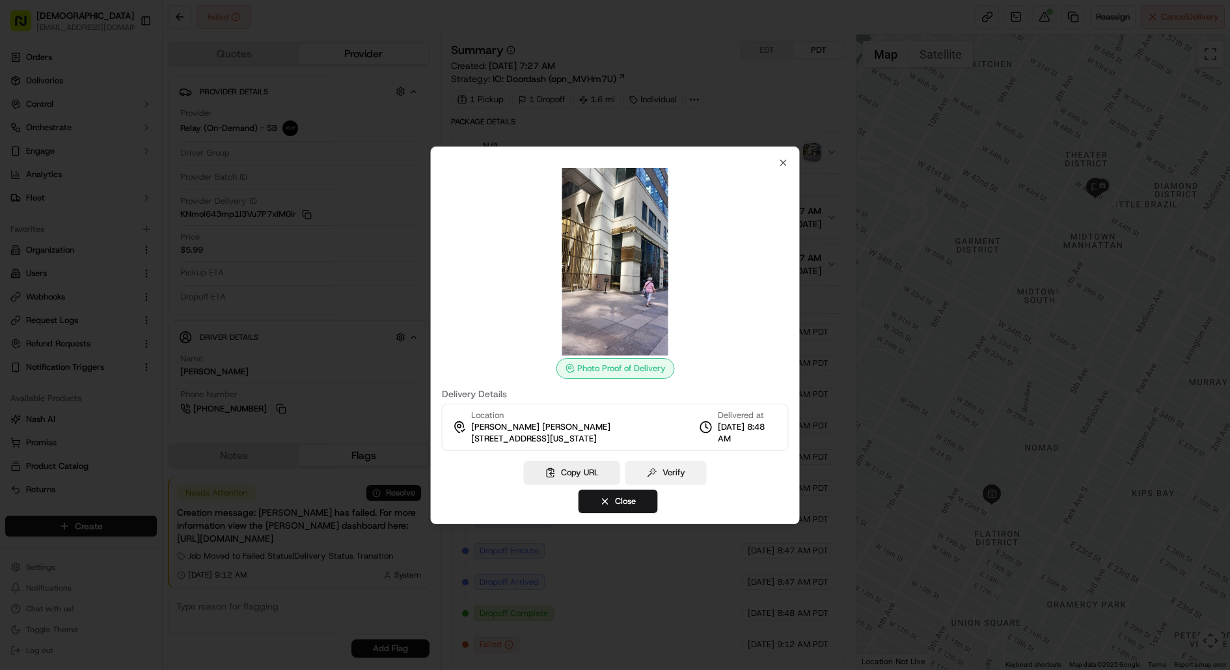
click at [659, 467] on button "Verify" at bounding box center [665, 472] width 81 height 23
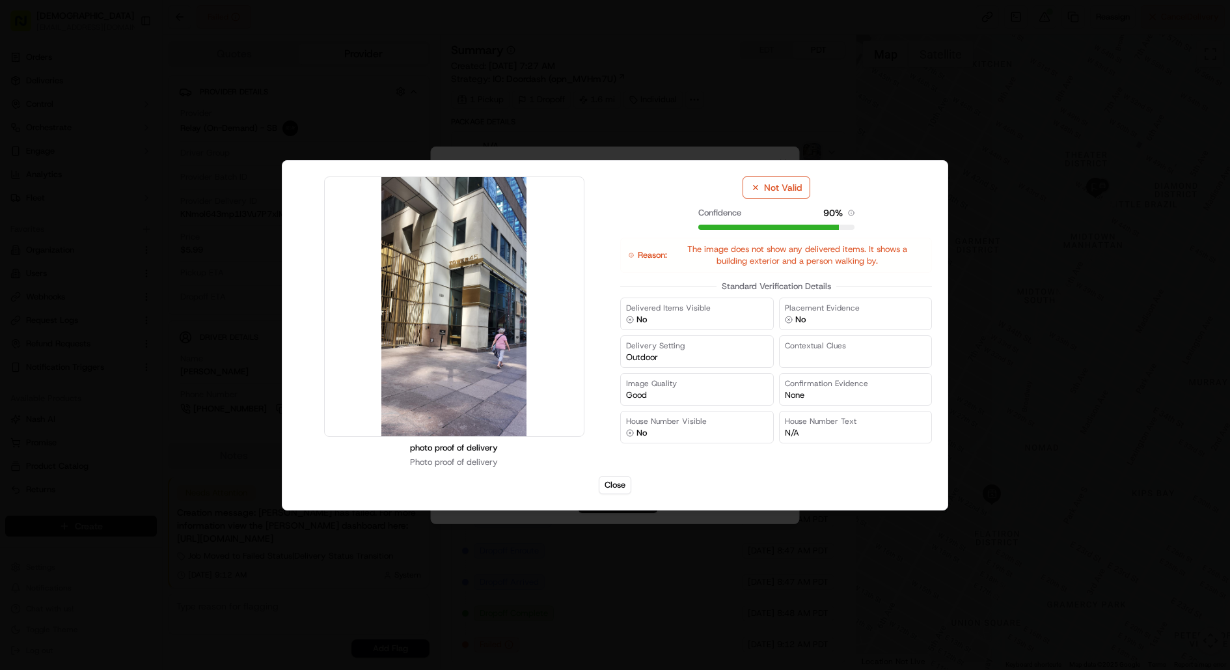
click at [951, 140] on div at bounding box center [615, 335] width 1230 height 670
click at [613, 480] on button "Close" at bounding box center [615, 485] width 33 height 18
